Goal: Information Seeking & Learning: Learn about a topic

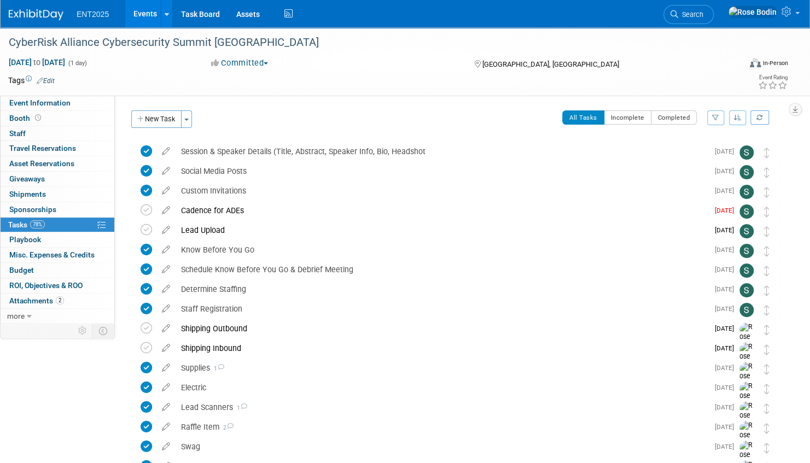
click at [147, 12] on link "Events" at bounding box center [145, 13] width 40 height 27
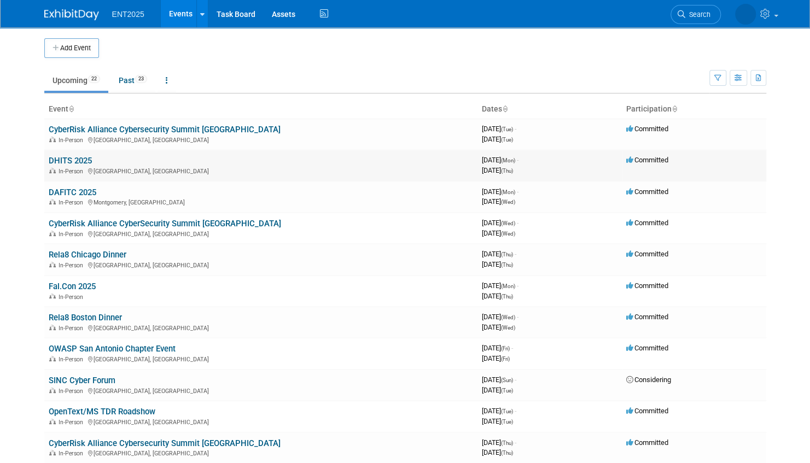
click at [67, 160] on link "DHITS 2025" at bounding box center [70, 161] width 43 height 10
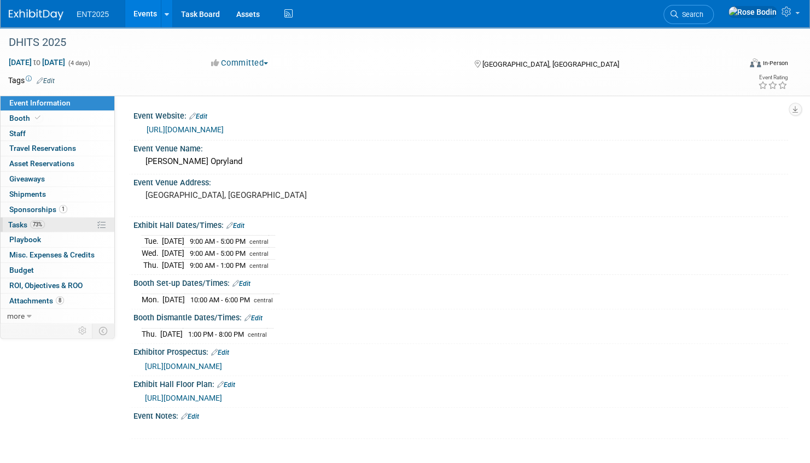
click at [74, 224] on link "73% Tasks 73%" at bounding box center [58, 225] width 114 height 15
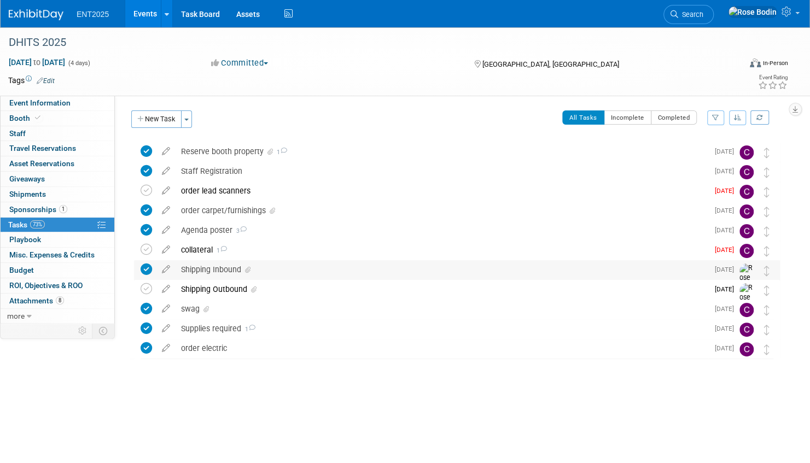
click at [321, 272] on div "Shipping Inbound" at bounding box center [442, 269] width 533 height 19
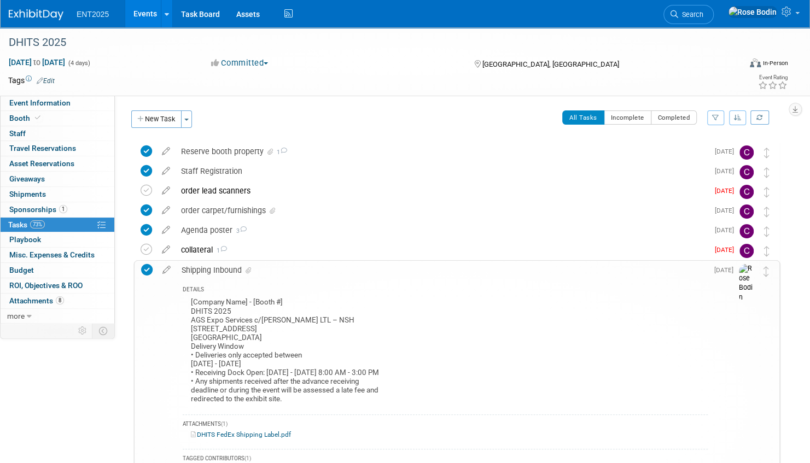
click at [321, 272] on div "Shipping Inbound" at bounding box center [442, 270] width 532 height 19
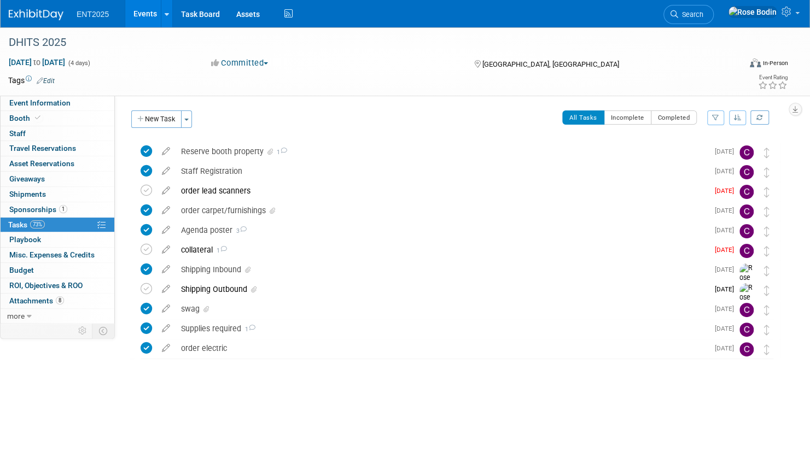
click at [150, 12] on link "Events" at bounding box center [145, 13] width 40 height 27
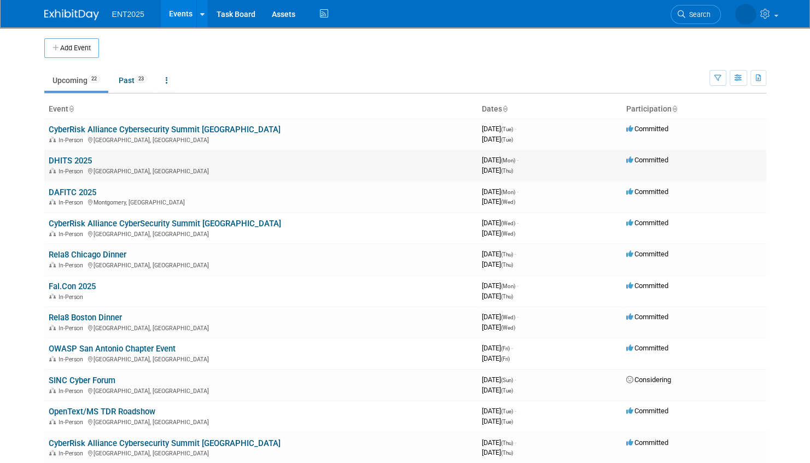
click at [75, 157] on link "DHITS 2025" at bounding box center [70, 161] width 43 height 10
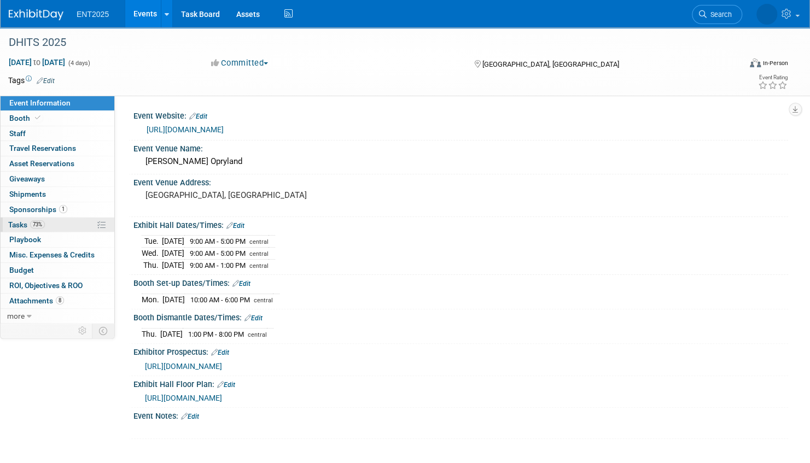
click at [66, 222] on link "73% Tasks 73%" at bounding box center [58, 225] width 114 height 15
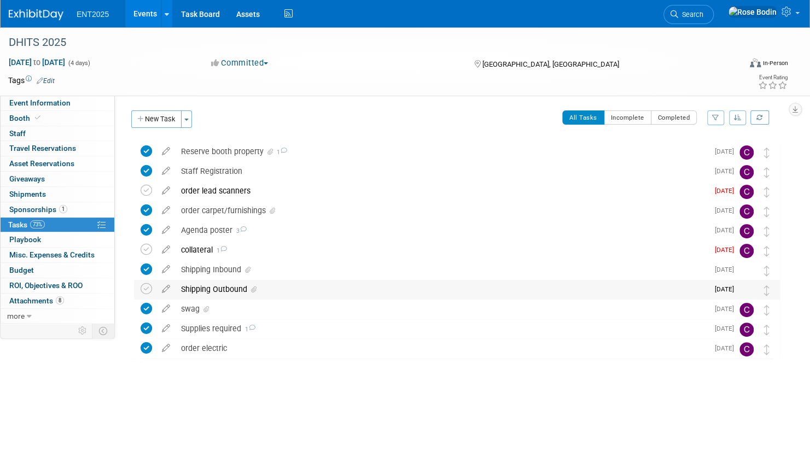
click at [274, 289] on div "Shipping Outbound" at bounding box center [442, 289] width 533 height 19
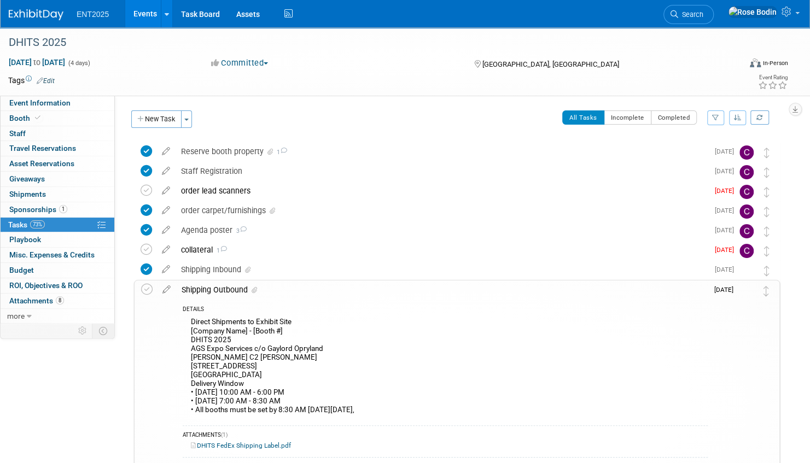
click at [274, 296] on div "Shipping Outbound" at bounding box center [442, 290] width 532 height 19
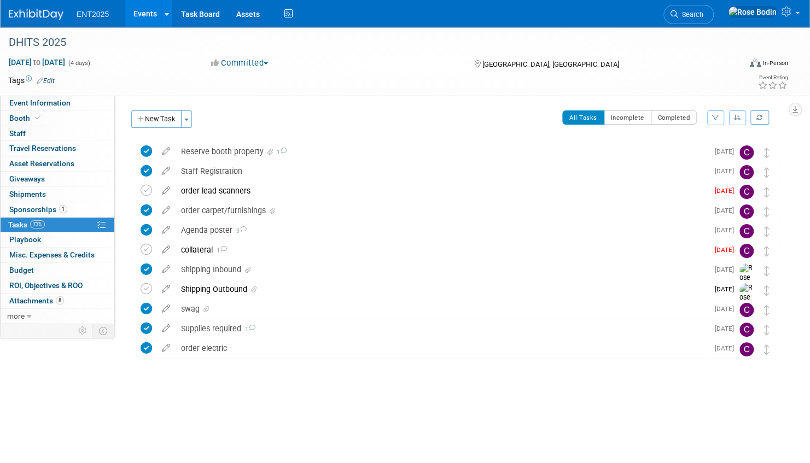
click at [139, 14] on link "Events" at bounding box center [145, 13] width 40 height 27
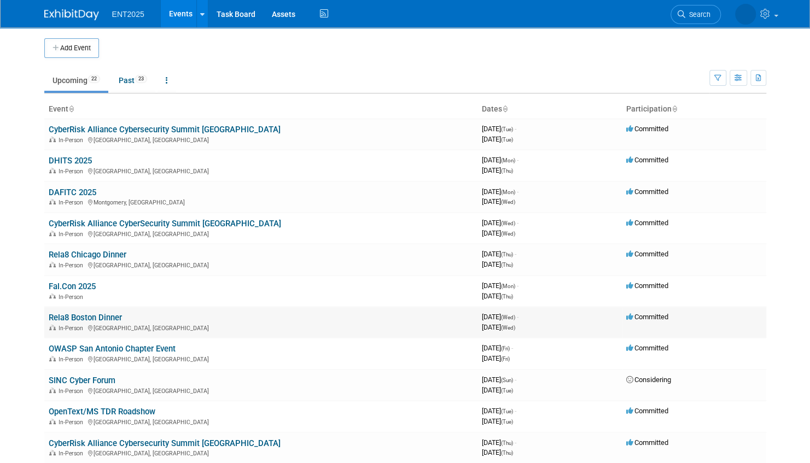
drag, startPoint x: 130, startPoint y: 318, endPoint x: 45, endPoint y: 316, distance: 85.3
click at [45, 316] on td "Rela8 Boston Dinner In-Person Waltham, MA" at bounding box center [260, 322] width 433 height 31
copy link "Rela8 Boston Dinner"
drag, startPoint x: 177, startPoint y: 348, endPoint x: 49, endPoint y: 347, distance: 128.5
click at [49, 347] on td "OWASP San Antonio Chapter Event In-Person San Antonio, TX" at bounding box center [260, 353] width 433 height 31
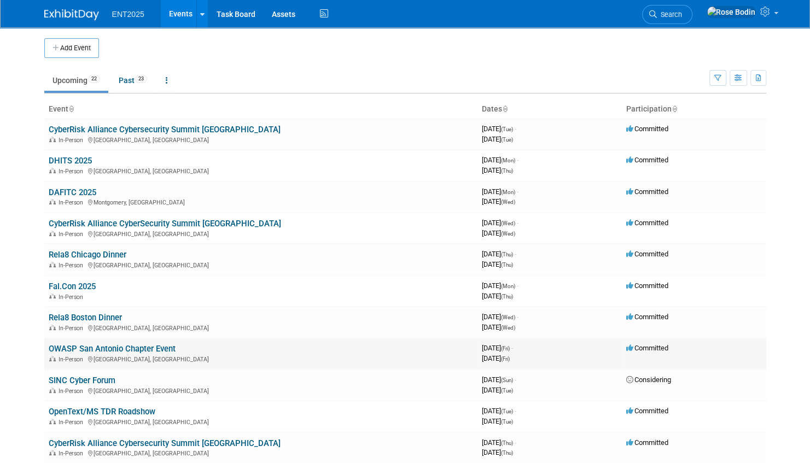
copy link "OWASP San Antonio Chapter Event"
drag, startPoint x: 117, startPoint y: 379, endPoint x: 46, endPoint y: 378, distance: 71.1
click at [46, 378] on td "SINC Cyber Forum In-Person Miami, FL" at bounding box center [260, 385] width 433 height 31
copy link "SINC Cyber Forum"
click at [179, 413] on td "OpenText/MS TDR Roadshow In-Person Minneapolis, MN" at bounding box center [260, 416] width 433 height 31
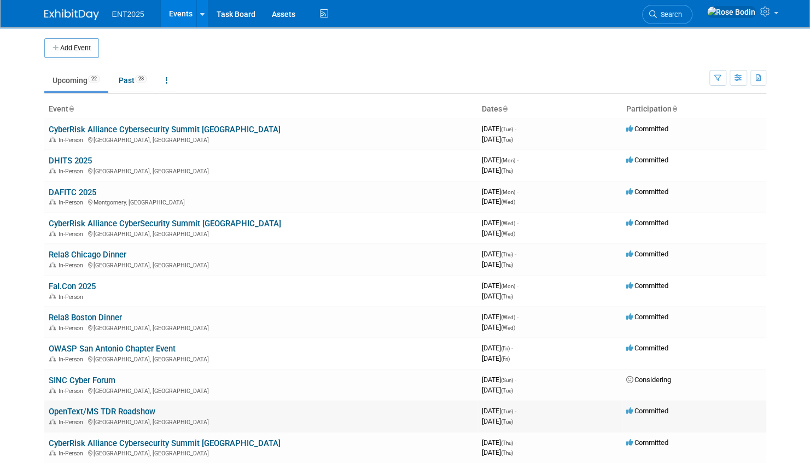
drag, startPoint x: 161, startPoint y: 410, endPoint x: 48, endPoint y: 412, distance: 113.2
click at [48, 412] on td "OpenText/MS TDR Roadshow In-Person Minneapolis, MN" at bounding box center [260, 416] width 433 height 31
copy link "OpenText/MS TDR Roadshow"
click at [269, 443] on td "CyberRisk Alliance Cybersecurity Summit Philadelphia In-Person Philadelphia, PA" at bounding box center [260, 448] width 433 height 31
drag, startPoint x: 249, startPoint y: 443, endPoint x: 47, endPoint y: 441, distance: 201.8
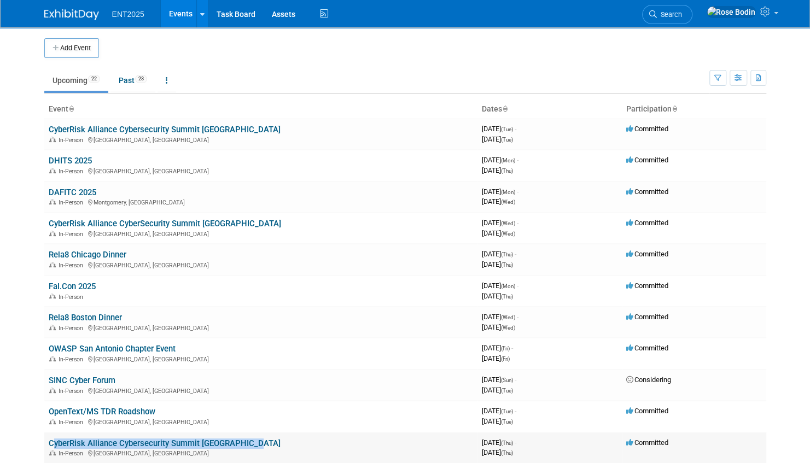
click at [47, 441] on td "CyberRisk Alliance Cybersecurity Summit Philadelphia In-Person Philadelphia, PA" at bounding box center [260, 448] width 433 height 31
click at [49, 440] on link "CyberRisk Alliance Cybersecurity Summit [GEOGRAPHIC_DATA]" at bounding box center [165, 444] width 232 height 10
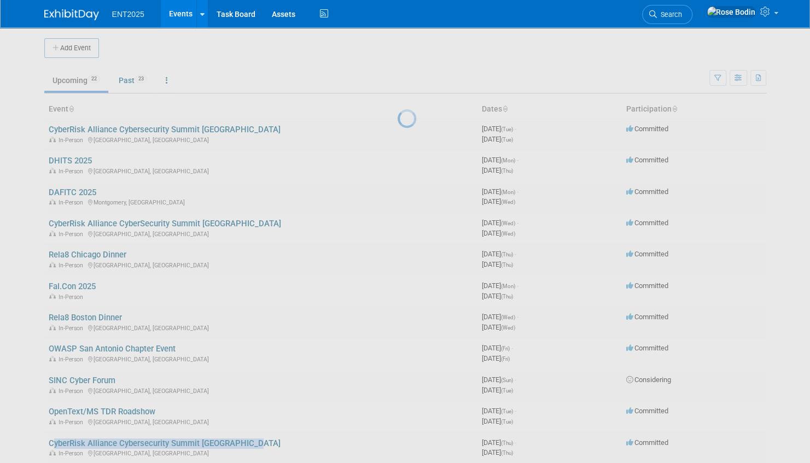
copy link "CyberRisk Alliance Cybersecurity Summit [GEOGRAPHIC_DATA]"
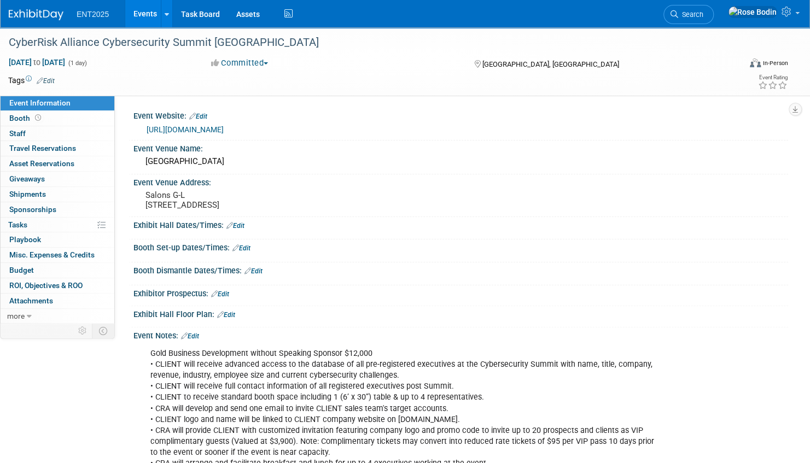
click at [153, 15] on link "Events" at bounding box center [145, 13] width 40 height 27
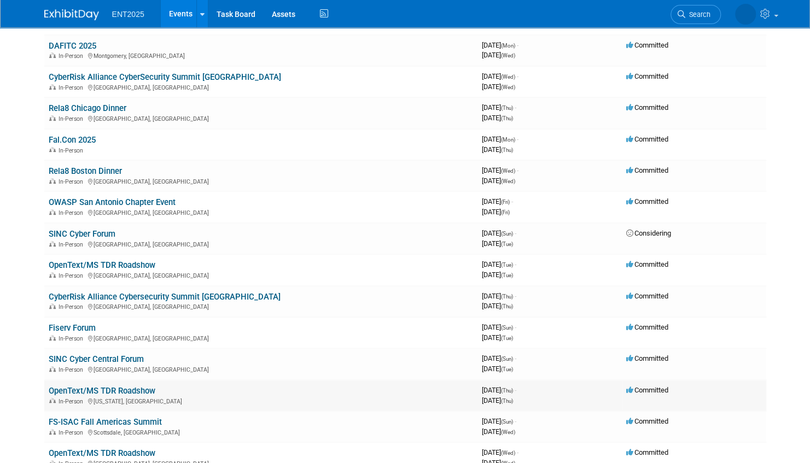
scroll to position [164, 0]
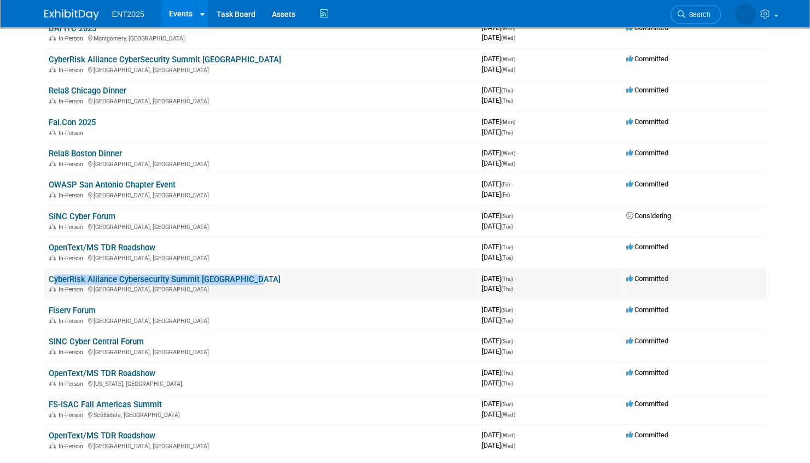
drag, startPoint x: 246, startPoint y: 278, endPoint x: 48, endPoint y: 276, distance: 198.0
click at [48, 276] on td "CyberRisk Alliance Cybersecurity Summit Philadelphia In-Person Philadelphia, PA" at bounding box center [260, 283] width 433 height 31
copy link "CyberRisk Alliance Cybersecurity Summit [GEOGRAPHIC_DATA]"
click at [249, 404] on td "FS-ISAC Fall Americas Summit In-Person Scottsdale, AZ" at bounding box center [260, 409] width 433 height 31
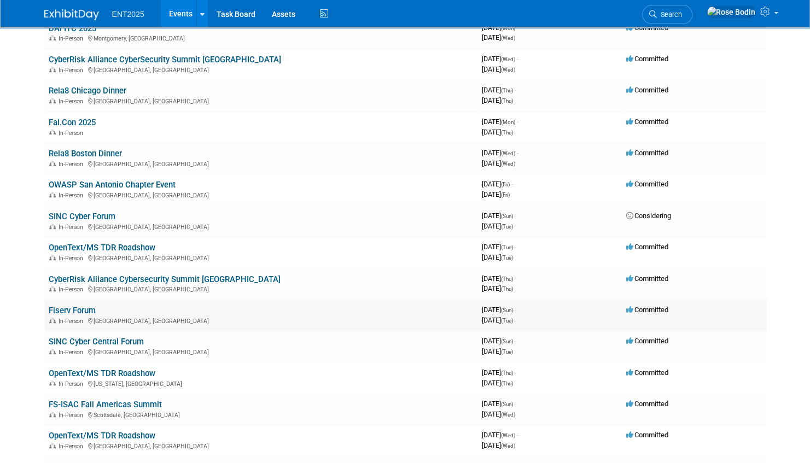
drag, startPoint x: 100, startPoint y: 308, endPoint x: 47, endPoint y: 311, distance: 52.5
click at [47, 311] on td "Fiserv Forum In-Person Las Vegas, NV" at bounding box center [260, 315] width 433 height 31
copy link "Fiserv Forum"
click at [20, 299] on html "ENT2025 Events Add Event Bulk Upload Events Shareable Event Boards Recently Vie…" at bounding box center [405, 67] width 810 height 463
click at [148, 342] on td "SINC Cyber Central Forum In-Person Austin, TX" at bounding box center [260, 346] width 433 height 31
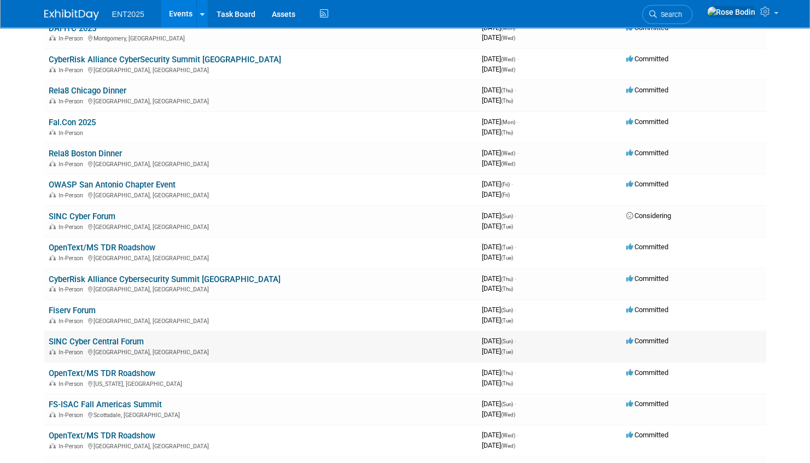
drag, startPoint x: 147, startPoint y: 341, endPoint x: 48, endPoint y: 342, distance: 99.0
click at [48, 342] on td "SINC Cyber Central Forum In-Person Austin, TX" at bounding box center [260, 346] width 433 height 31
copy link "SINC Cyber Central Forum"
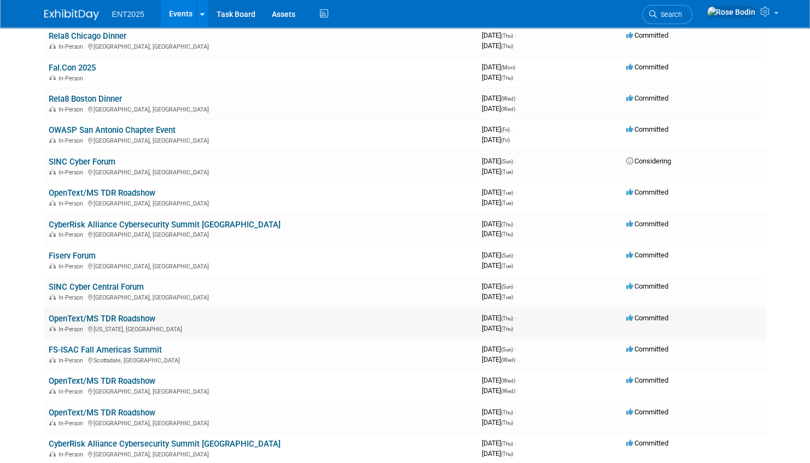
scroll to position [273, 0]
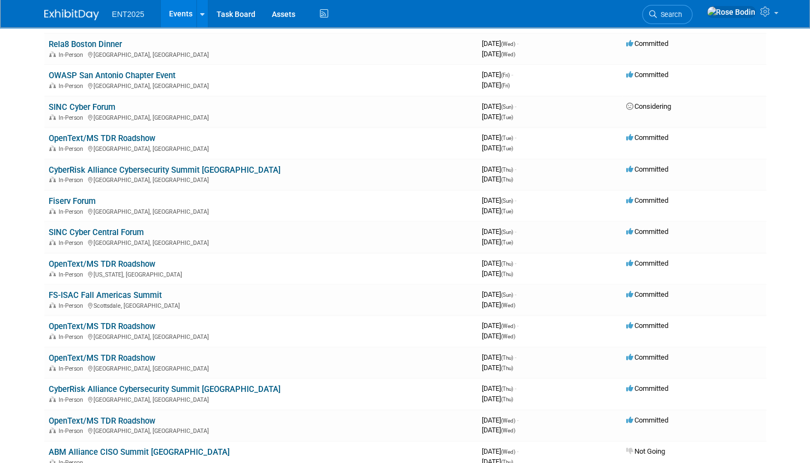
click at [176, 11] on link "Events" at bounding box center [181, 13] width 40 height 27
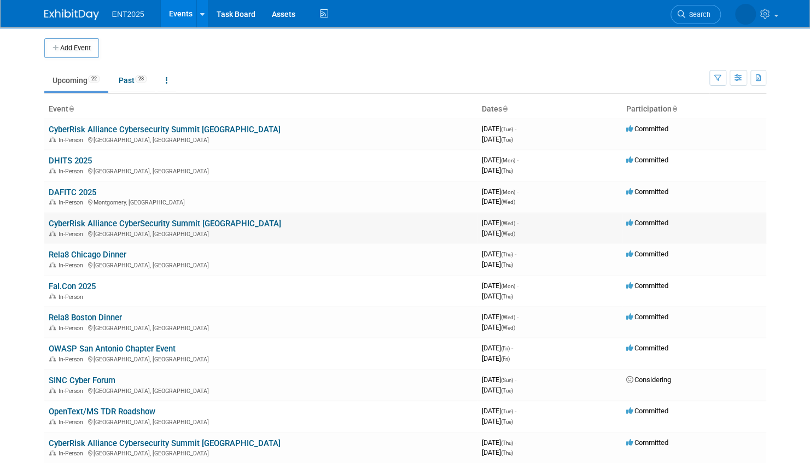
click at [130, 222] on link "CyberRisk Alliance CyberSecurity Summit [GEOGRAPHIC_DATA]" at bounding box center [165, 224] width 232 height 10
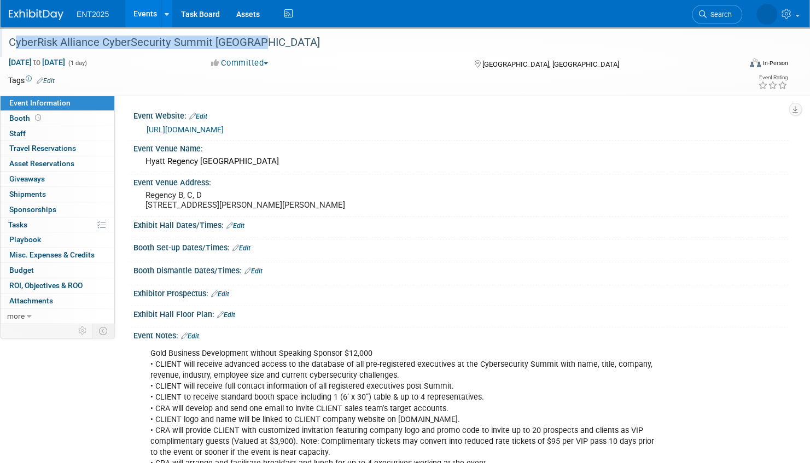
drag, startPoint x: 255, startPoint y: 44, endPoint x: 12, endPoint y: 38, distance: 242.8
click at [12, 38] on div "CyberRisk Alliance CyberSecurity Summit [GEOGRAPHIC_DATA]" at bounding box center [363, 43] width 717 height 20
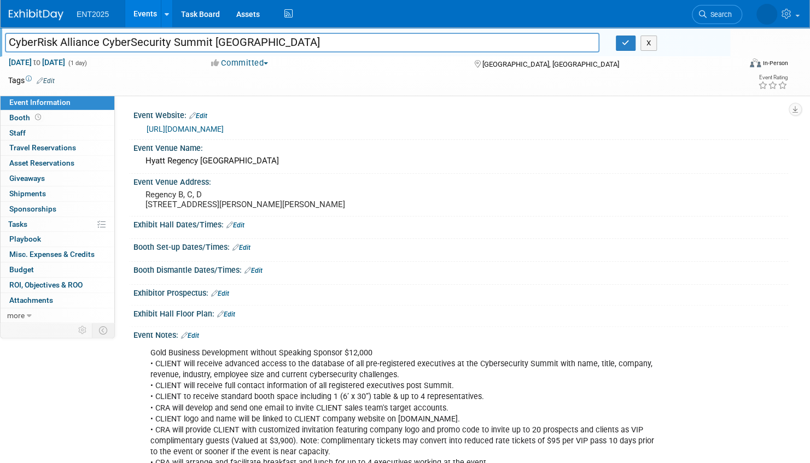
drag, startPoint x: 281, startPoint y: 44, endPoint x: 19, endPoint y: 38, distance: 262.6
click at [9, 38] on input "CyberRisk Alliance CyberSecurity Summit [GEOGRAPHIC_DATA]" at bounding box center [302, 42] width 594 height 19
click at [145, 10] on link "Events" at bounding box center [145, 13] width 40 height 27
